Goal: Task Accomplishment & Management: Use online tool/utility

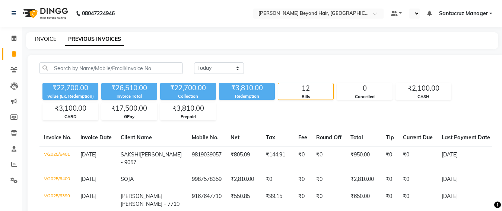
click at [44, 39] on link "INVOICE" at bounding box center [45, 39] width 21 height 7
select select "service"
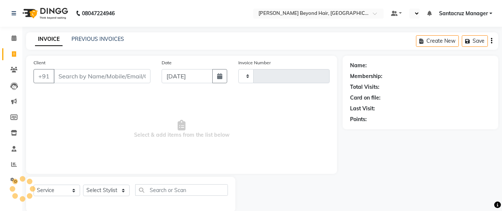
scroll to position [12, 0]
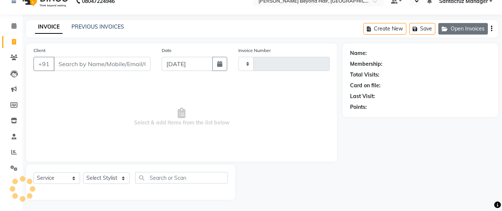
type input "6402"
select select "6357"
click at [470, 27] on button "Open Invoices" at bounding box center [462, 29] width 49 height 12
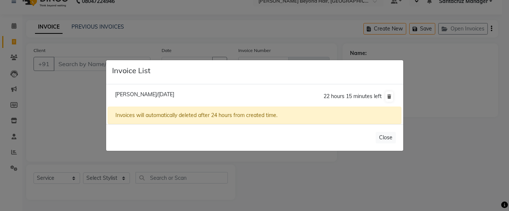
click at [174, 94] on span "[PERSON_NAME]/[DATE]" at bounding box center [144, 94] width 59 height 7
type input "9619797641"
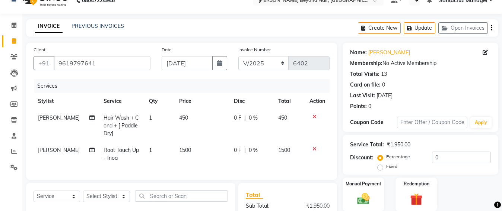
scroll to position [105, 0]
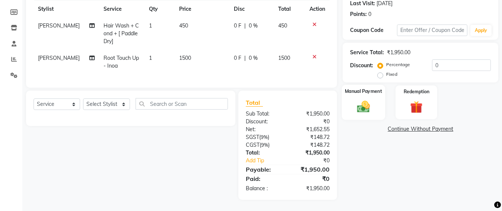
click at [360, 110] on img at bounding box center [363, 106] width 21 height 15
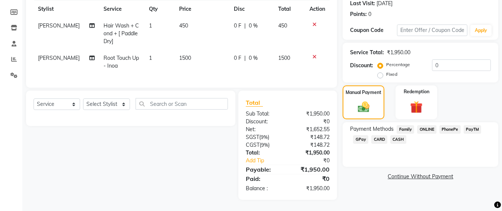
click at [379, 140] on span "CARD" at bounding box center [379, 139] width 16 height 9
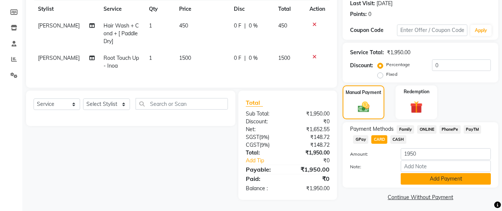
click at [426, 179] on button "Add Payment" at bounding box center [445, 179] width 90 height 12
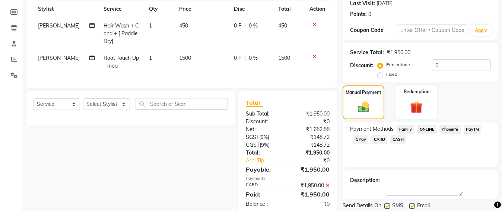
scroll to position [129, 0]
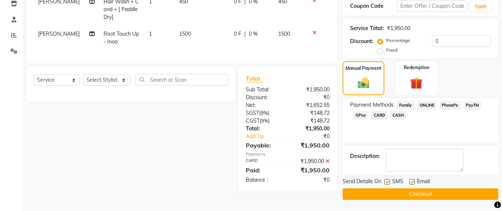
click at [422, 199] on button "Checkout" at bounding box center [420, 195] width 156 height 12
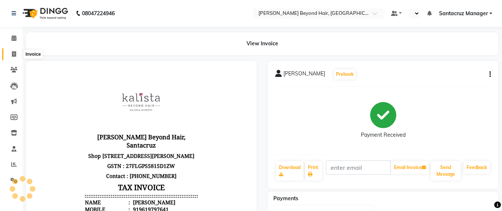
click at [16, 57] on span at bounding box center [13, 54] width 13 height 9
select select "service"
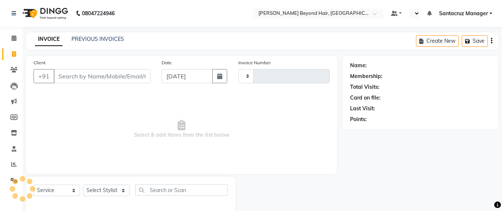
scroll to position [12, 0]
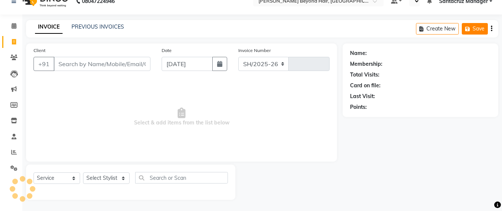
select select "6357"
type input "6403"
click at [103, 26] on link "PREVIOUS INVOICES" at bounding box center [97, 26] width 52 height 7
